Goal: Task Accomplishment & Management: Complete application form

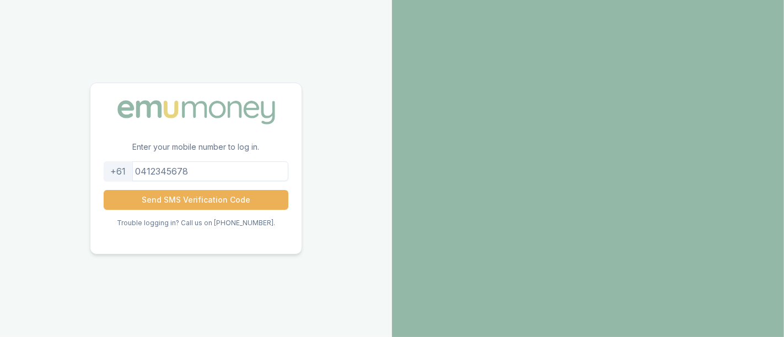
click at [245, 170] on input "tel" at bounding box center [196, 172] width 185 height 20
paste input "+61421039786"
click at [160, 174] on input "+61421039786" at bounding box center [196, 172] width 185 height 20
type input "421039786"
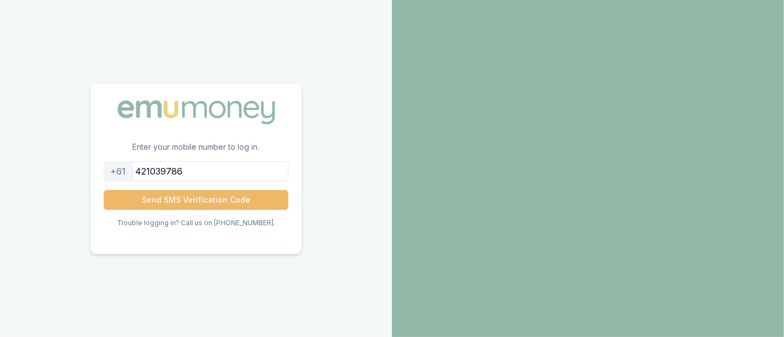
click at [255, 200] on button "Send SMS Verification Code" at bounding box center [196, 200] width 185 height 20
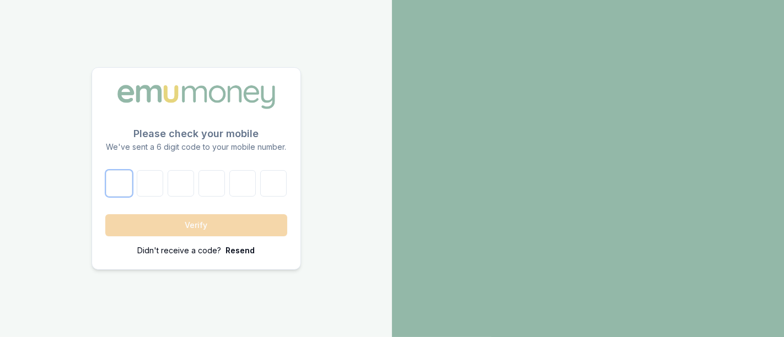
click at [126, 184] on input "number" at bounding box center [119, 183] width 26 height 26
paste input "9"
type input "9"
type input "1"
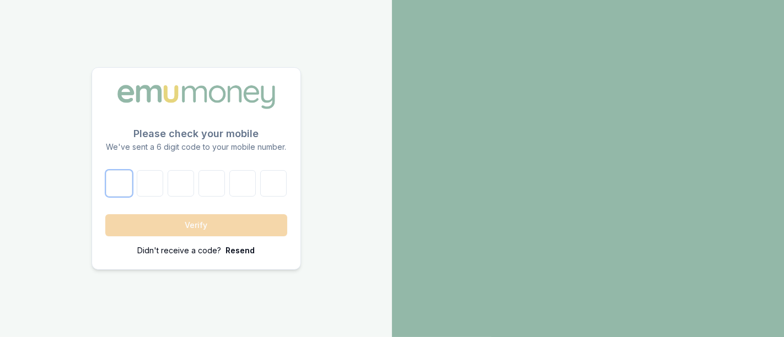
type input "6"
type input "8"
type input "5"
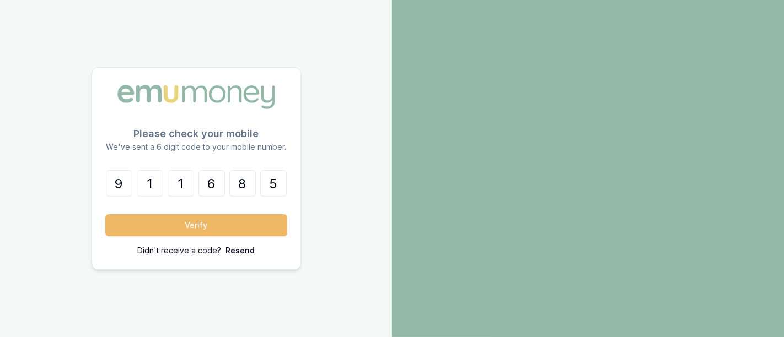
click at [146, 232] on button "Verify" at bounding box center [196, 225] width 182 height 22
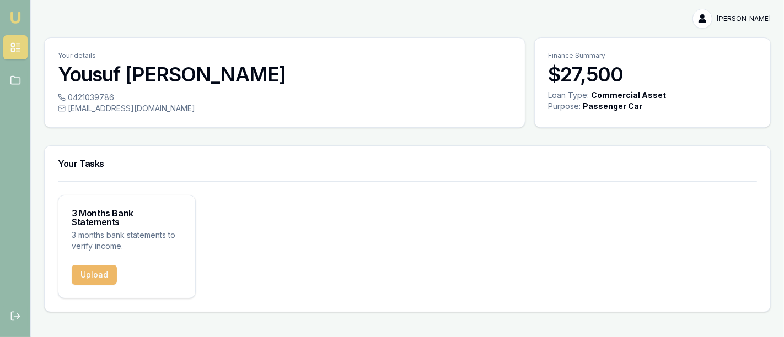
click at [104, 271] on button "Upload" at bounding box center [94, 275] width 45 height 20
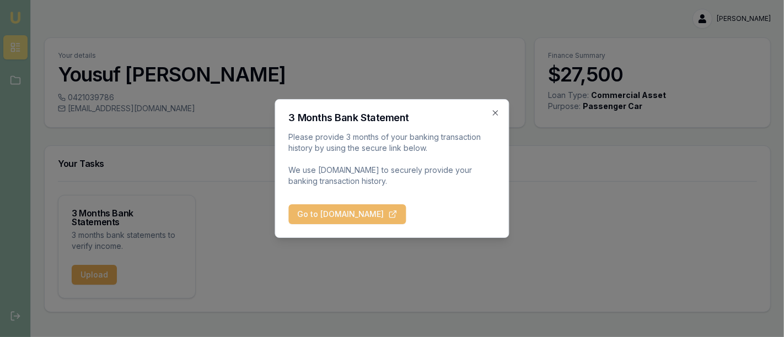
click at [389, 216] on button "Go to BankStatements.com.au" at bounding box center [347, 215] width 117 height 20
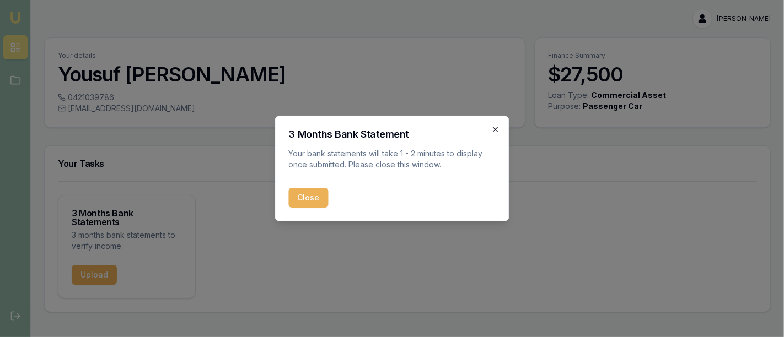
click at [497, 127] on icon "button" at bounding box center [495, 129] width 5 height 5
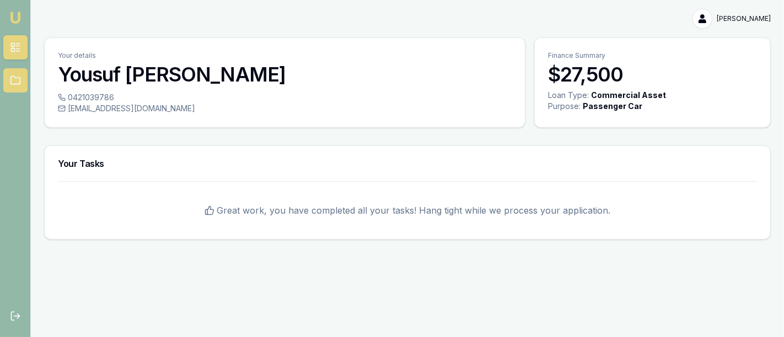
click at [18, 83] on icon at bounding box center [14, 81] width 9 height 8
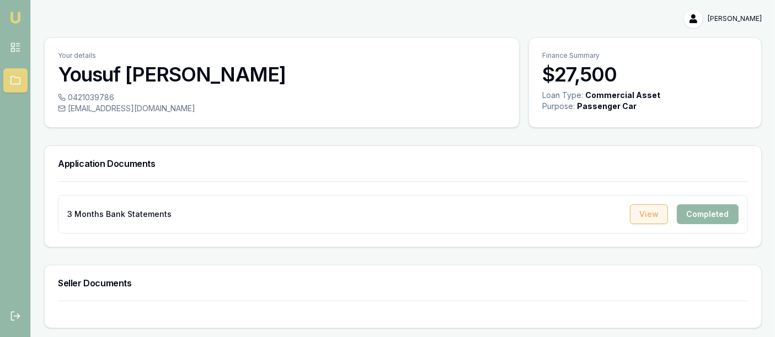
click at [664, 211] on button "View" at bounding box center [649, 215] width 38 height 20
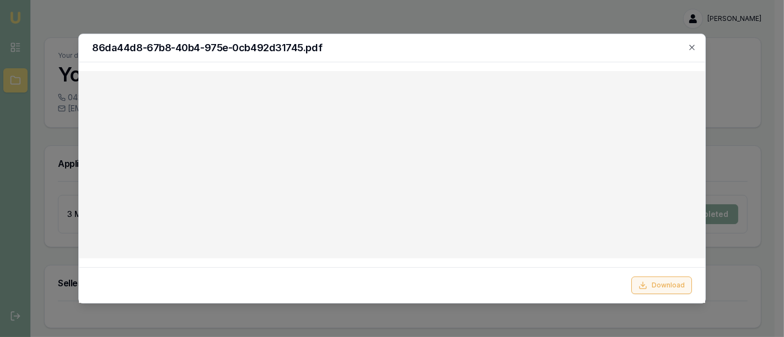
click at [648, 278] on button "Download" at bounding box center [661, 286] width 61 height 18
click at [669, 287] on button "Download" at bounding box center [661, 286] width 61 height 18
click at [691, 48] on icon "button" at bounding box center [691, 47] width 9 height 9
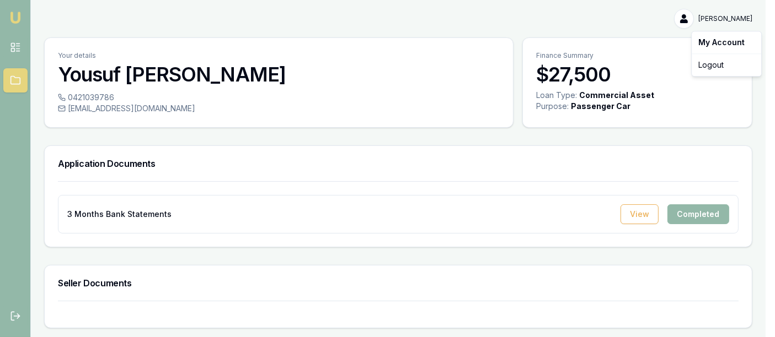
click at [731, 13] on html "Emu Broker [PERSON_NAME] Toggle Menu Your details [PERSON_NAME] 0421039786 [EMA…" at bounding box center [387, 168] width 775 height 337
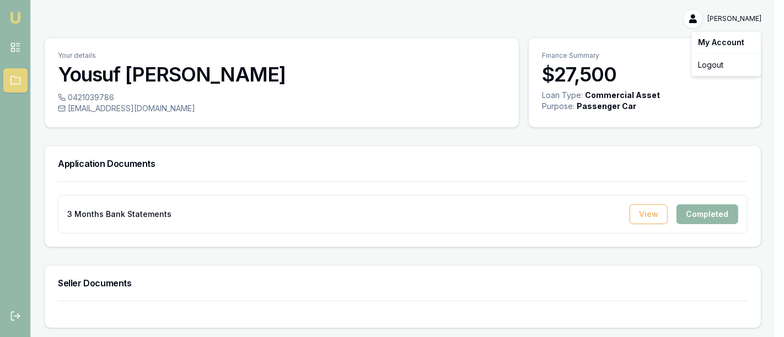
click at [726, 63] on div "Logout" at bounding box center [725, 65] width 65 height 18
